Goal: Transaction & Acquisition: Book appointment/travel/reservation

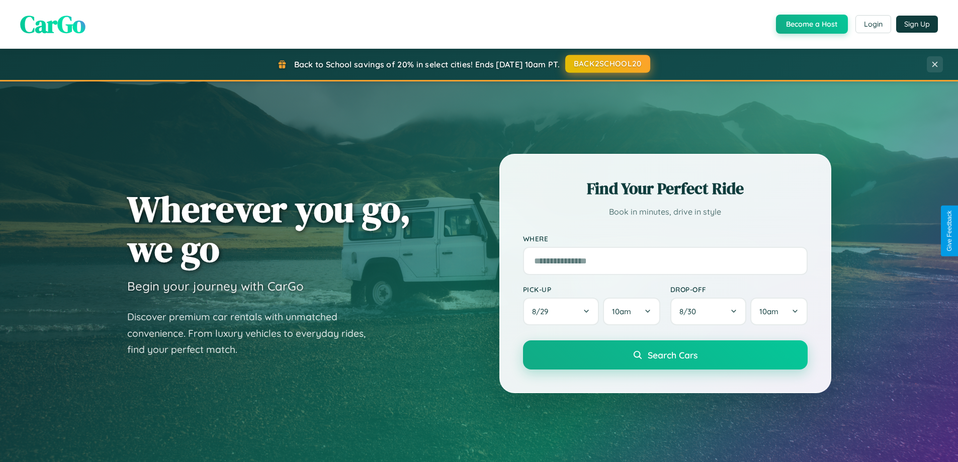
click at [607, 64] on button "BACK2SCHOOL20" at bounding box center [607, 64] width 85 height 18
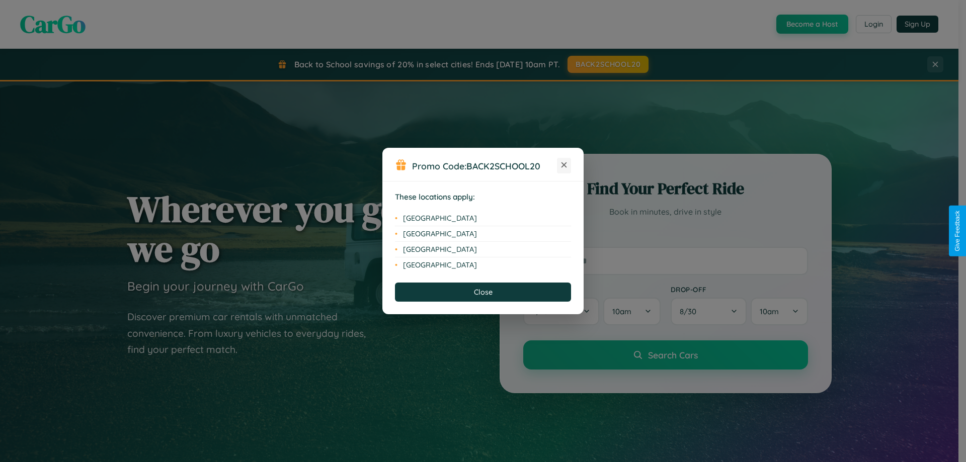
click at [564, 166] on icon at bounding box center [564, 165] width 6 height 6
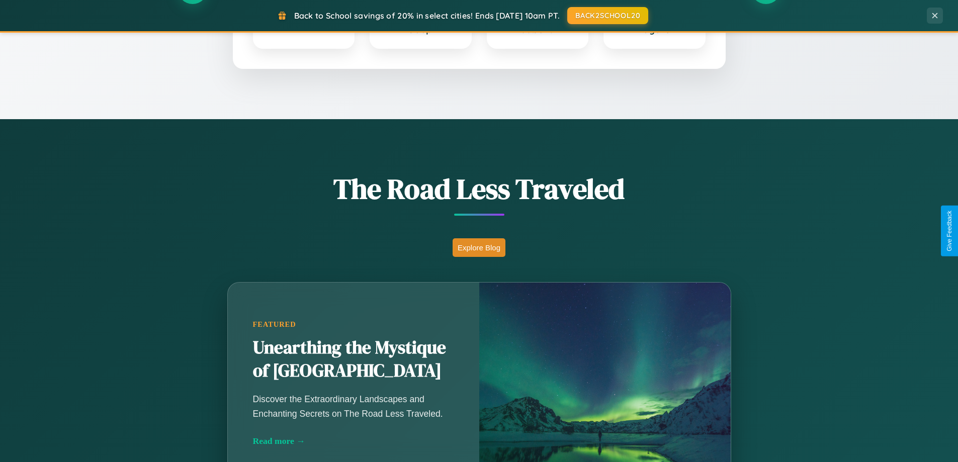
scroll to position [692, 0]
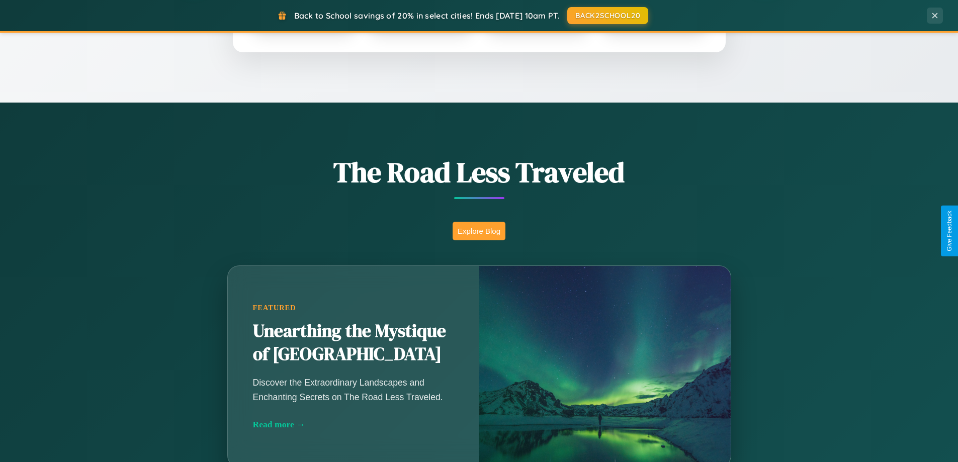
click at [479, 231] on button "Explore Blog" at bounding box center [479, 231] width 53 height 19
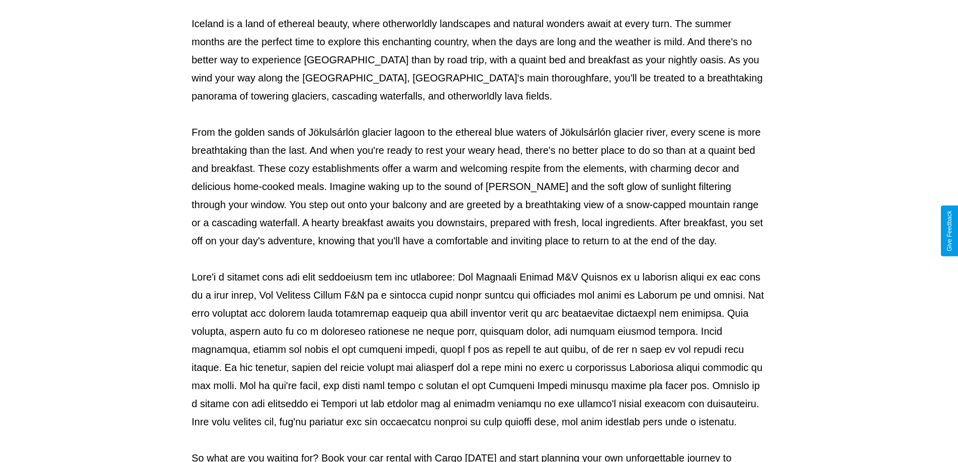
scroll to position [325, 0]
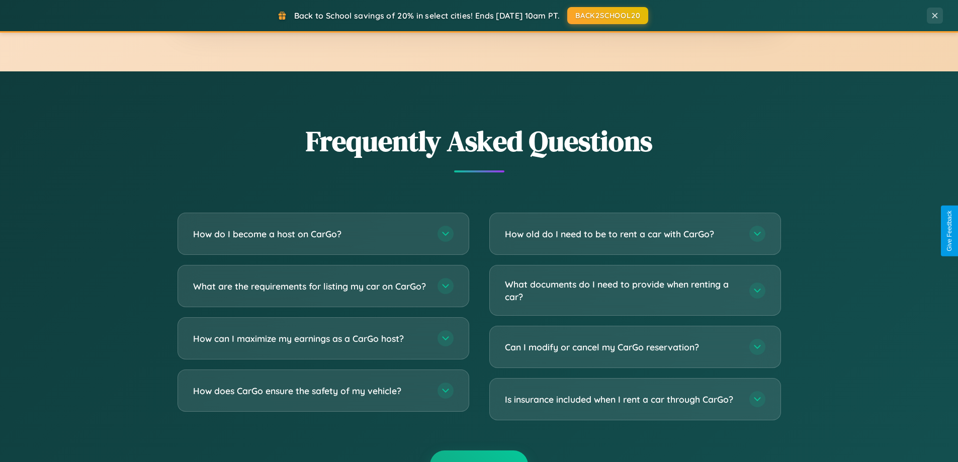
scroll to position [1936, 0]
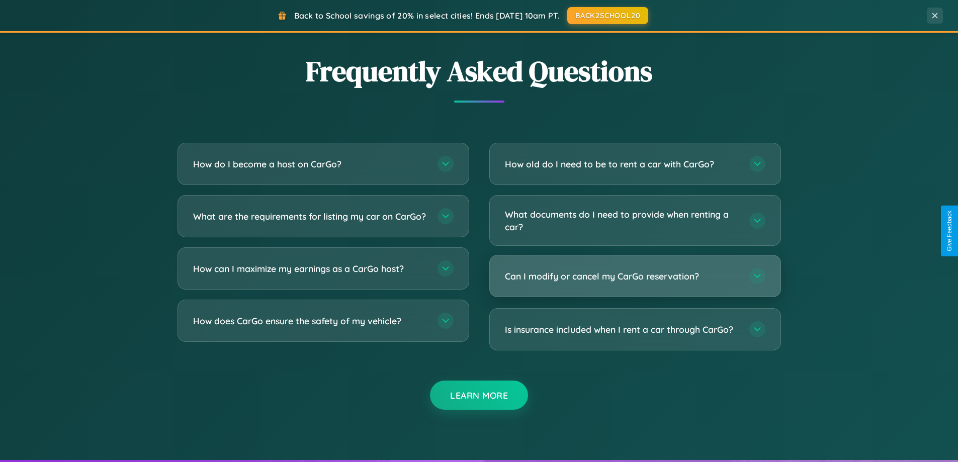
click at [635, 276] on h3 "Can I modify or cancel my CarGo reservation?" at bounding box center [622, 276] width 234 height 13
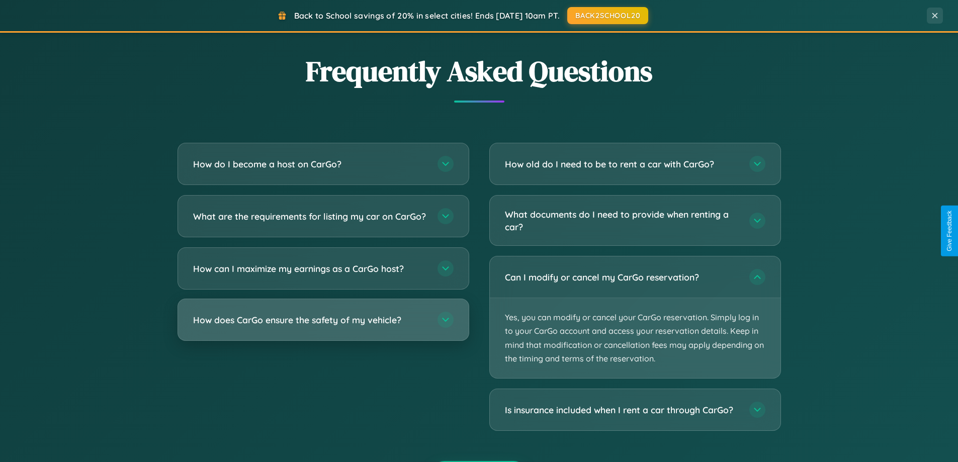
click at [323, 326] on h3 "How does CarGo ensure the safety of my vehicle?" at bounding box center [310, 320] width 234 height 13
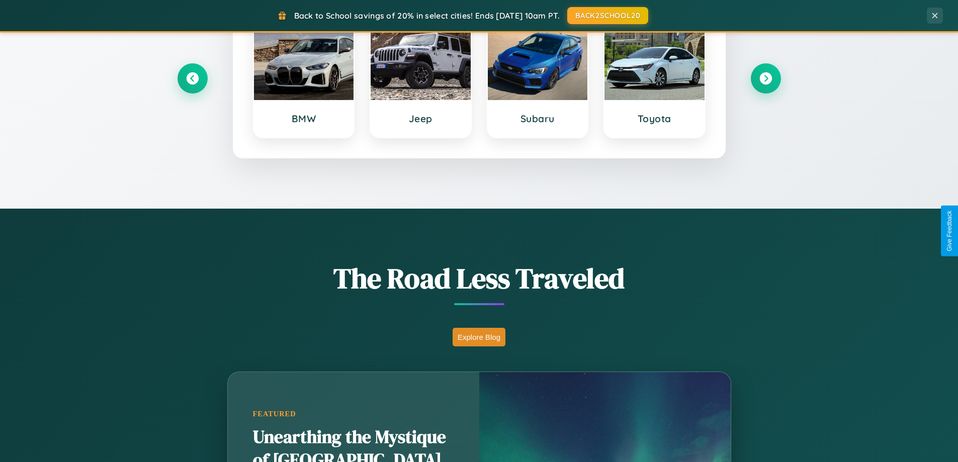
scroll to position [434, 0]
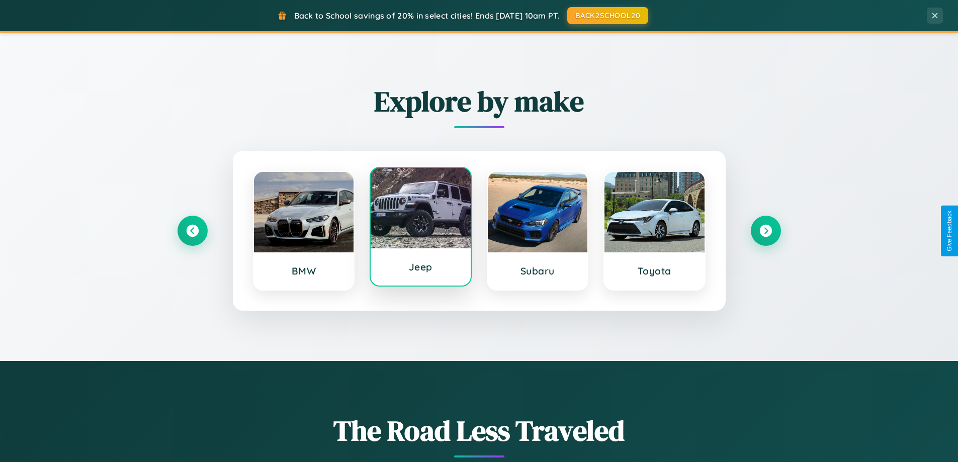
click at [421, 228] on div at bounding box center [421, 208] width 100 height 80
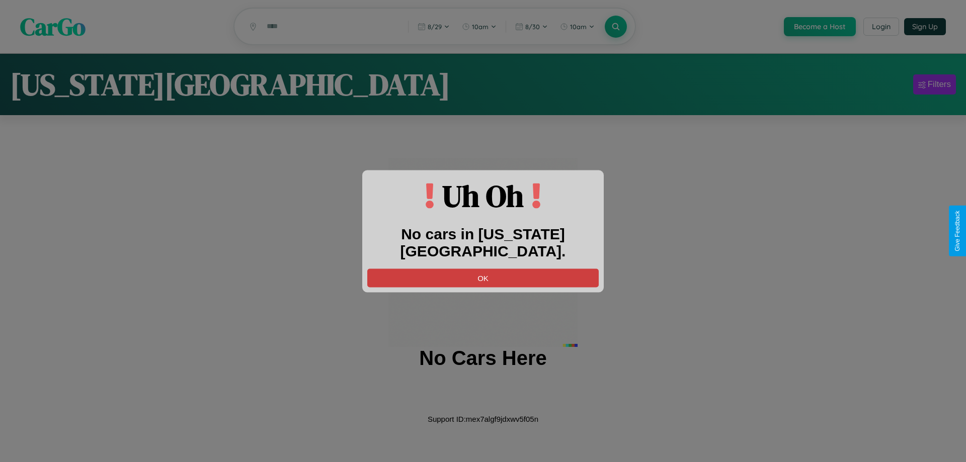
click at [483, 269] on button "OK" at bounding box center [482, 278] width 231 height 19
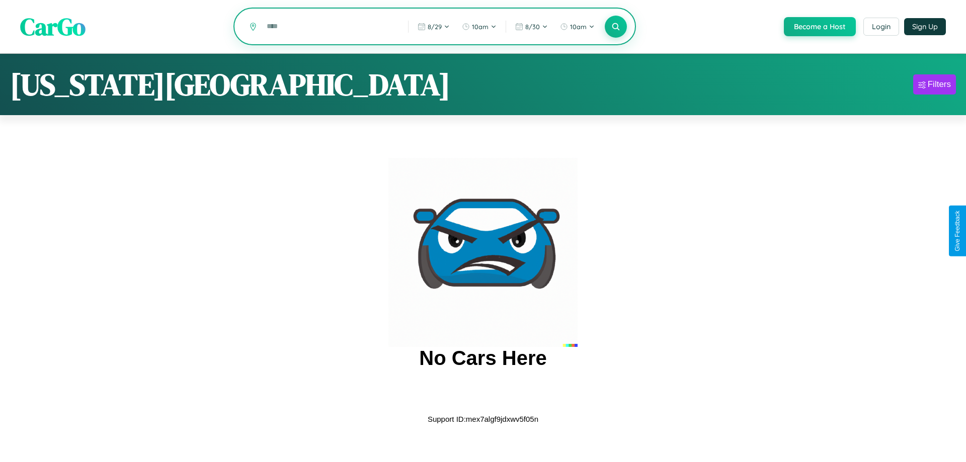
click at [329, 27] on input "text" at bounding box center [330, 27] width 136 height 18
click at [615, 27] on icon at bounding box center [616, 27] width 10 height 10
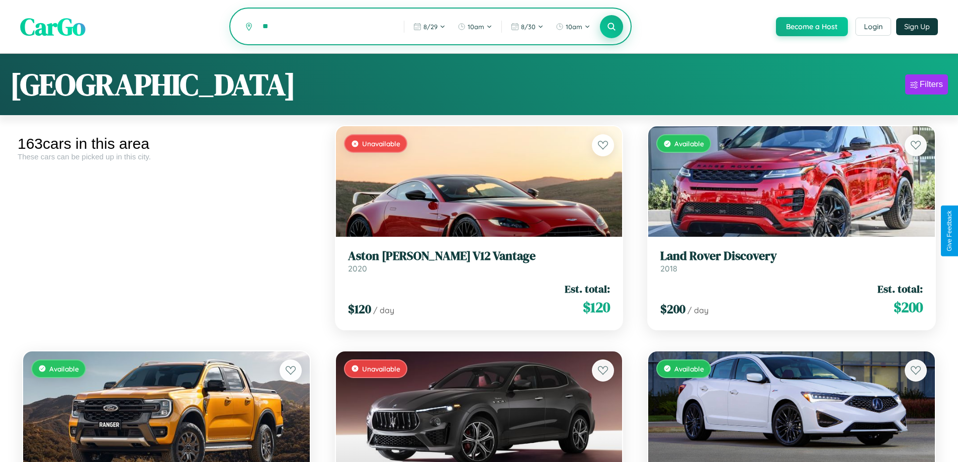
type input "*"
type input "******"
click at [611, 27] on icon at bounding box center [612, 27] width 10 height 10
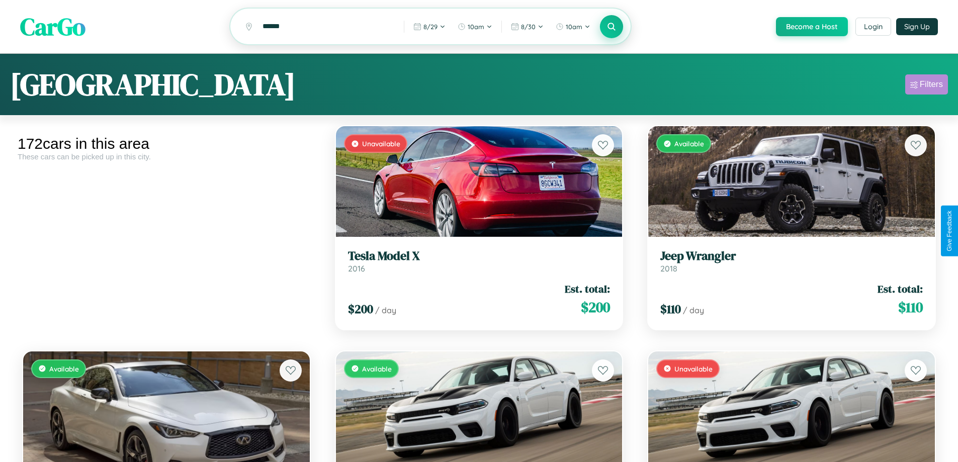
click at [927, 86] on div "Filters" at bounding box center [931, 84] width 23 height 10
